Goal: Transaction & Acquisition: Purchase product/service

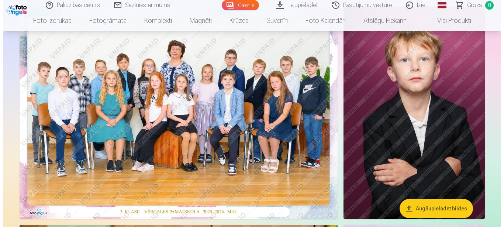
scroll to position [75, 0]
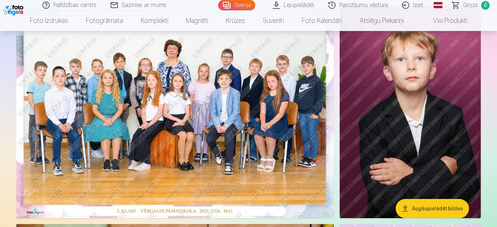
click at [232, 112] on img at bounding box center [175, 112] width 318 height 212
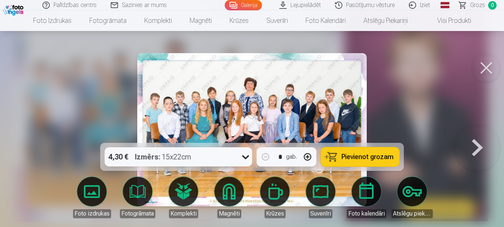
click at [361, 154] on span "Pievienot grozam" at bounding box center [367, 156] width 52 height 7
click at [469, 135] on button at bounding box center [477, 129] width 47 height 11
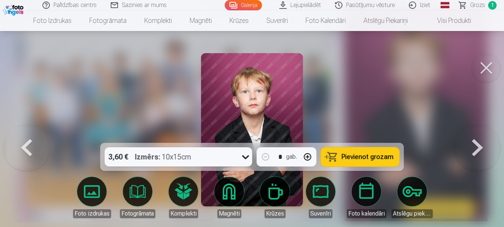
click at [469, 135] on button at bounding box center [477, 129] width 47 height 11
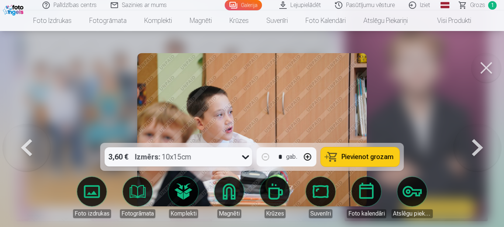
click at [469, 135] on button at bounding box center [477, 129] width 47 height 11
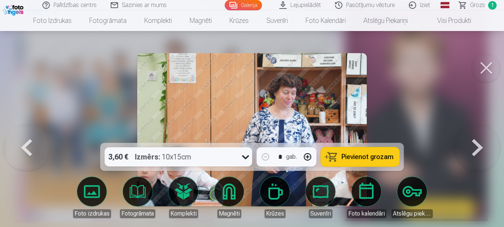
click at [40, 135] on button at bounding box center [26, 129] width 47 height 11
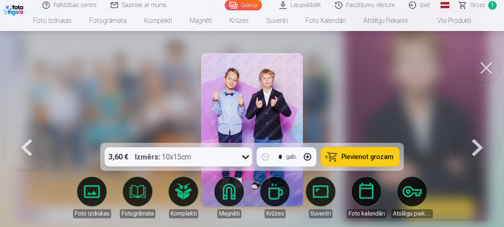
click at [384, 154] on span "Pievienot grozam" at bounding box center [367, 156] width 52 height 7
click at [470, 135] on button at bounding box center [477, 129] width 47 height 11
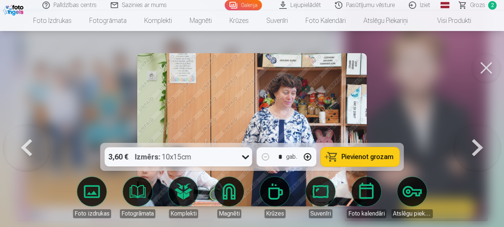
click at [470, 135] on button at bounding box center [477, 129] width 47 height 11
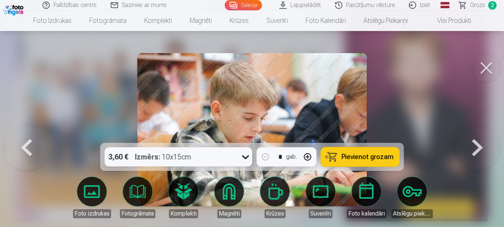
click at [470, 135] on button at bounding box center [477, 129] width 47 height 11
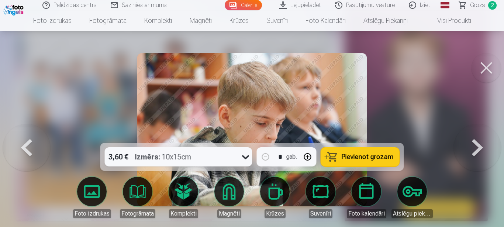
click at [470, 135] on button at bounding box center [477, 129] width 47 height 11
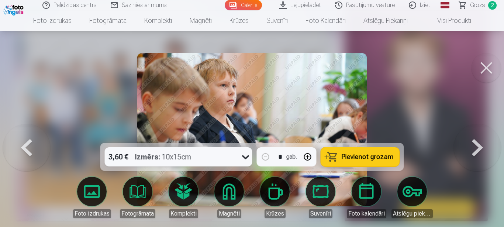
click at [470, 135] on button at bounding box center [477, 129] width 47 height 11
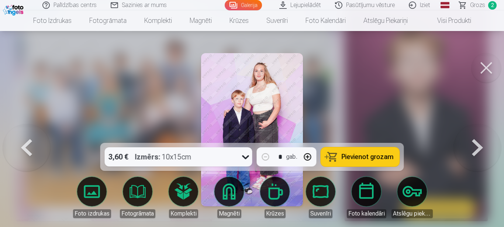
click at [467, 135] on button at bounding box center [477, 129] width 47 height 11
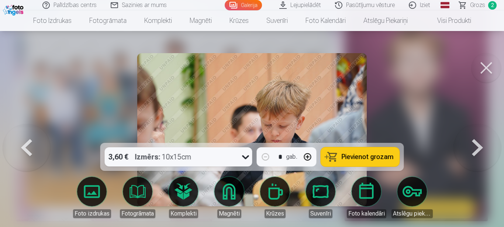
click at [467, 135] on button at bounding box center [477, 129] width 47 height 11
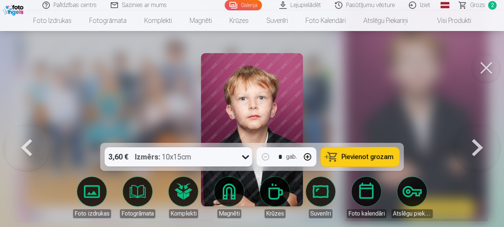
click at [467, 135] on button at bounding box center [477, 129] width 47 height 11
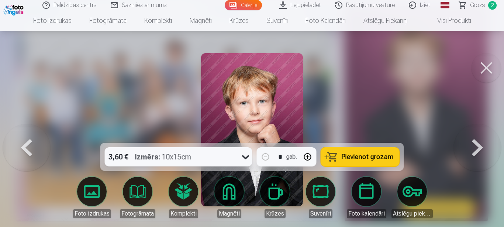
click at [375, 154] on span "Pievienot grozam" at bounding box center [367, 156] width 52 height 7
click at [469, 135] on button at bounding box center [477, 129] width 47 height 11
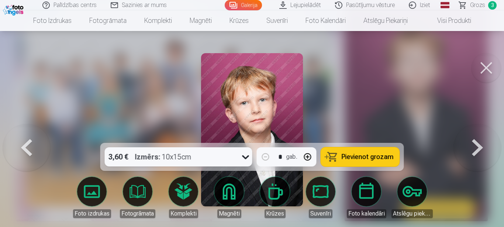
click at [380, 150] on button "Pievienot grozam" at bounding box center [360, 156] width 79 height 19
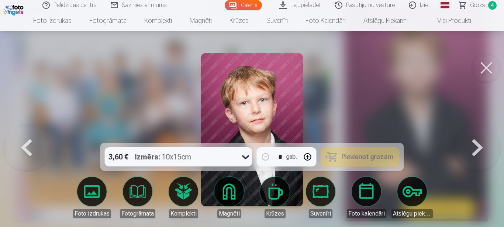
click at [469, 135] on button at bounding box center [477, 129] width 47 height 11
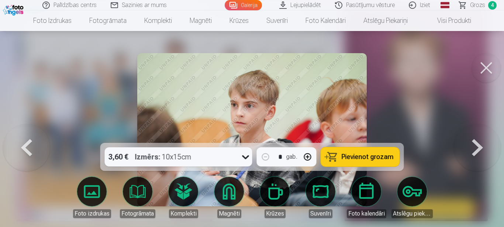
click at [469, 135] on button at bounding box center [477, 129] width 47 height 11
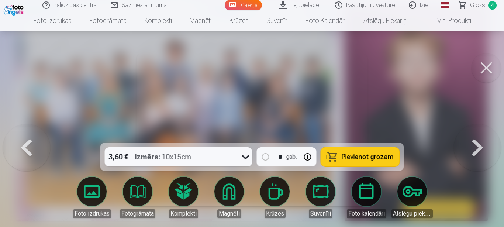
click at [469, 135] on button at bounding box center [477, 129] width 47 height 11
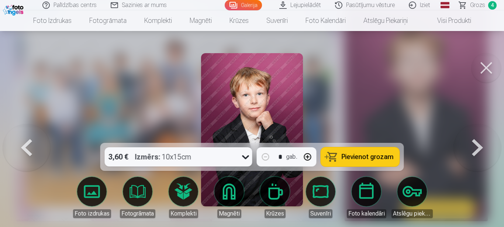
click at [385, 157] on span "Pievienot grozam" at bounding box center [367, 156] width 52 height 7
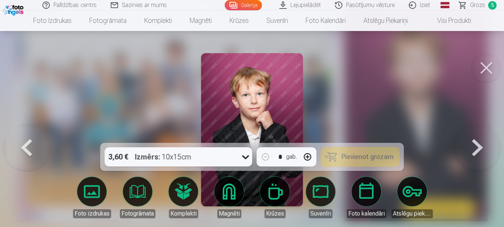
click at [485, 135] on button at bounding box center [477, 129] width 47 height 11
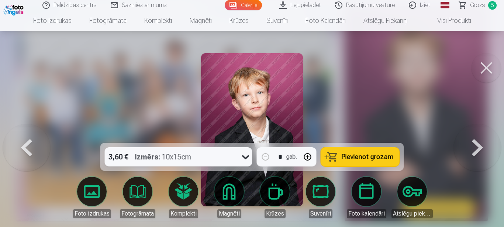
click at [485, 135] on button at bounding box center [477, 129] width 47 height 11
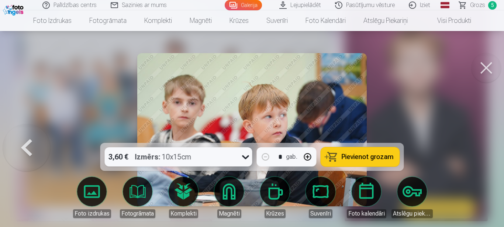
click at [493, 67] on button at bounding box center [485, 67] width 29 height 29
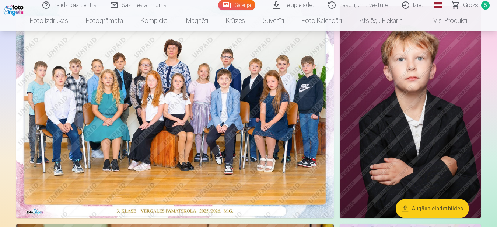
click at [387, 103] on img at bounding box center [410, 112] width 141 height 212
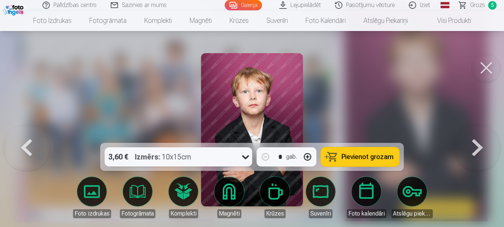
click at [357, 160] on span "Pievienot grozam" at bounding box center [367, 156] width 52 height 7
click at [472, 4] on span "Grozs" at bounding box center [477, 5] width 15 height 9
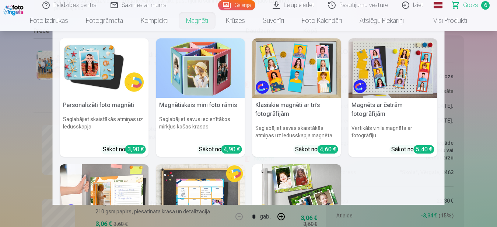
click at [103, 91] on img at bounding box center [104, 67] width 89 height 59
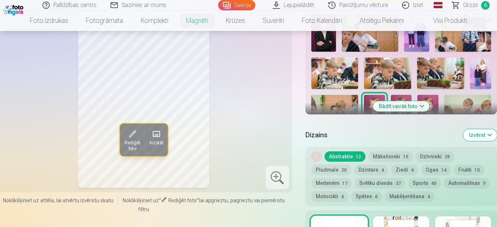
scroll to position [150, 0]
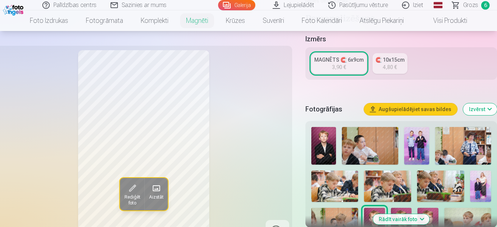
click at [391, 214] on button "Rādīt vairāk foto" at bounding box center [401, 219] width 56 height 10
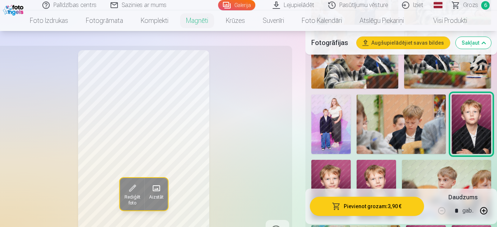
scroll to position [451, 0]
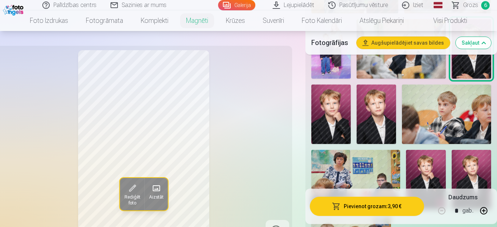
click at [340, 122] on img at bounding box center [331, 113] width 39 height 59
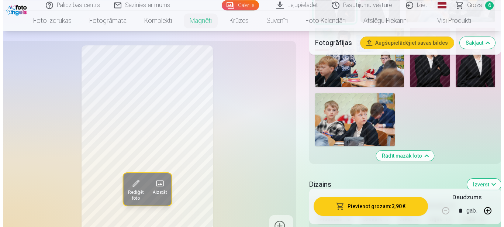
scroll to position [564, 0]
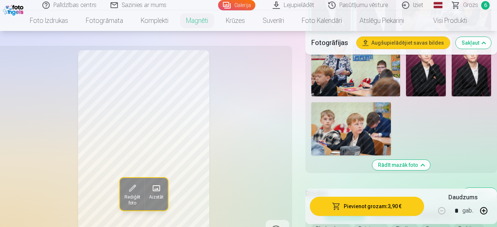
click at [364, 204] on button "Pievienot grozam : 3,90 €" at bounding box center [367, 206] width 115 height 19
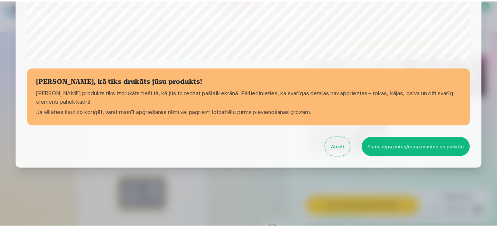
scroll to position [304, 0]
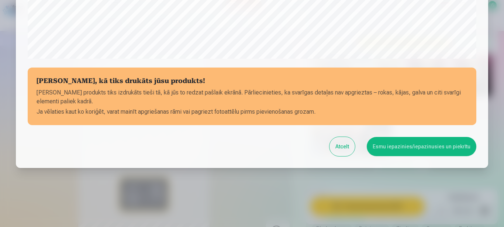
click at [402, 147] on button "Esmu iepazinies/iepazinusies un piekrītu" at bounding box center [422, 146] width 110 height 19
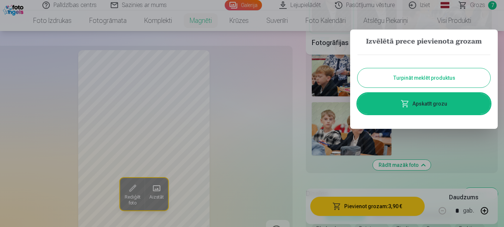
click at [477, 6] on div at bounding box center [252, 113] width 504 height 227
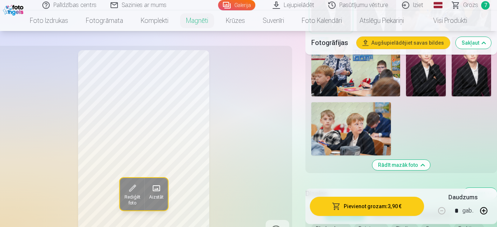
click at [468, 5] on span "Grozs" at bounding box center [470, 5] width 15 height 9
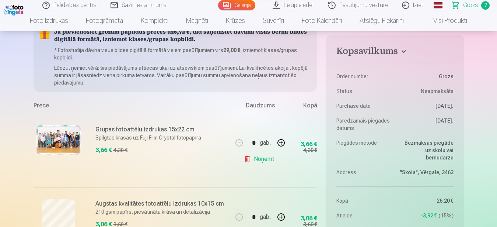
scroll to position [38, 0]
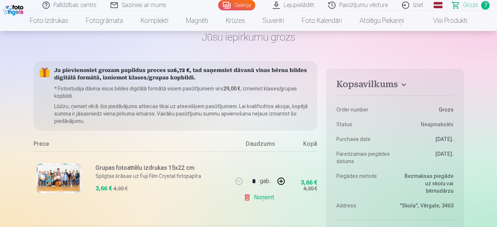
click at [215, 146] on div "Prece" at bounding box center [133, 145] width 199 height 12
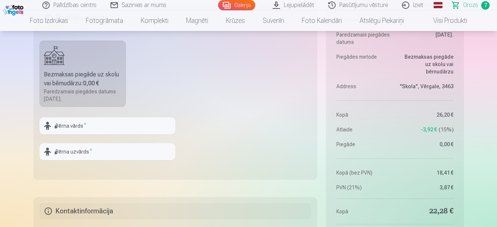
scroll to position [715, 0]
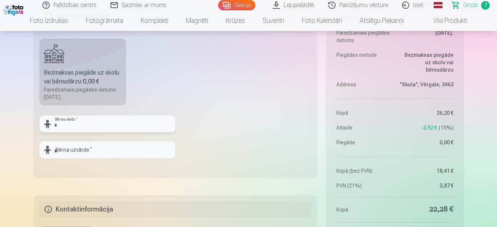
click at [118, 128] on input "text" at bounding box center [107, 123] width 136 height 17
click at [118, 124] on input "text" at bounding box center [107, 123] width 136 height 17
type input "*******"
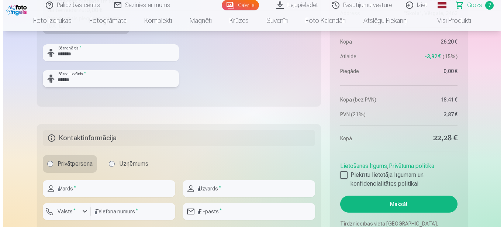
scroll to position [827, 0]
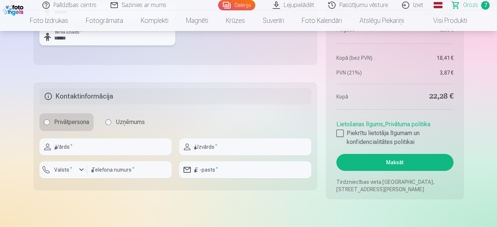
type input "******"
click at [98, 145] on input "text" at bounding box center [105, 146] width 132 height 17
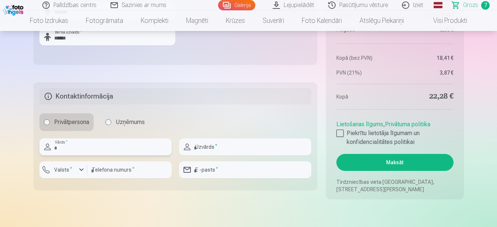
click at [98, 145] on input "text" at bounding box center [105, 146] width 132 height 17
click at [97, 150] on input "text" at bounding box center [105, 146] width 132 height 17
type input "*****"
click at [199, 154] on input "text" at bounding box center [245, 146] width 132 height 17
click at [179, 155] on input "******" at bounding box center [245, 146] width 132 height 17
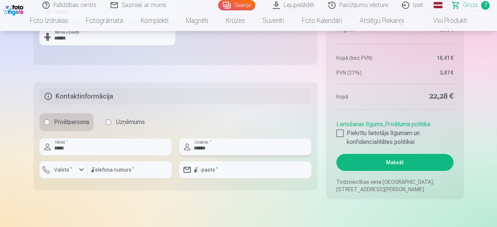
type input "******"
click at [114, 170] on input "number" at bounding box center [129, 169] width 84 height 17
click at [114, 176] on input "number" at bounding box center [129, 169] width 84 height 17
click at [109, 171] on input "number" at bounding box center [129, 169] width 84 height 17
type input "********"
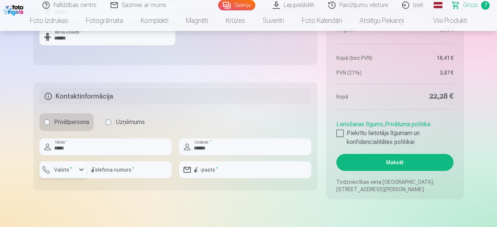
click at [81, 169] on div "button" at bounding box center [81, 169] width 9 height 9
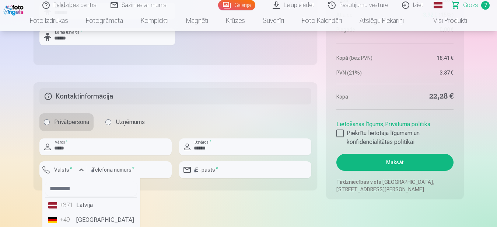
click at [77, 206] on li "+371 Latvija" at bounding box center [91, 205] width 92 height 15
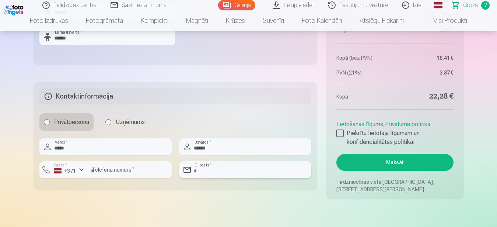
click at [213, 171] on input "email" at bounding box center [245, 169] width 132 height 17
type input "**********"
click at [342, 133] on div at bounding box center [340, 132] width 7 height 7
click at [388, 164] on button "Maksāt" at bounding box center [395, 162] width 117 height 17
